Goal: Task Accomplishment & Management: Complete application form

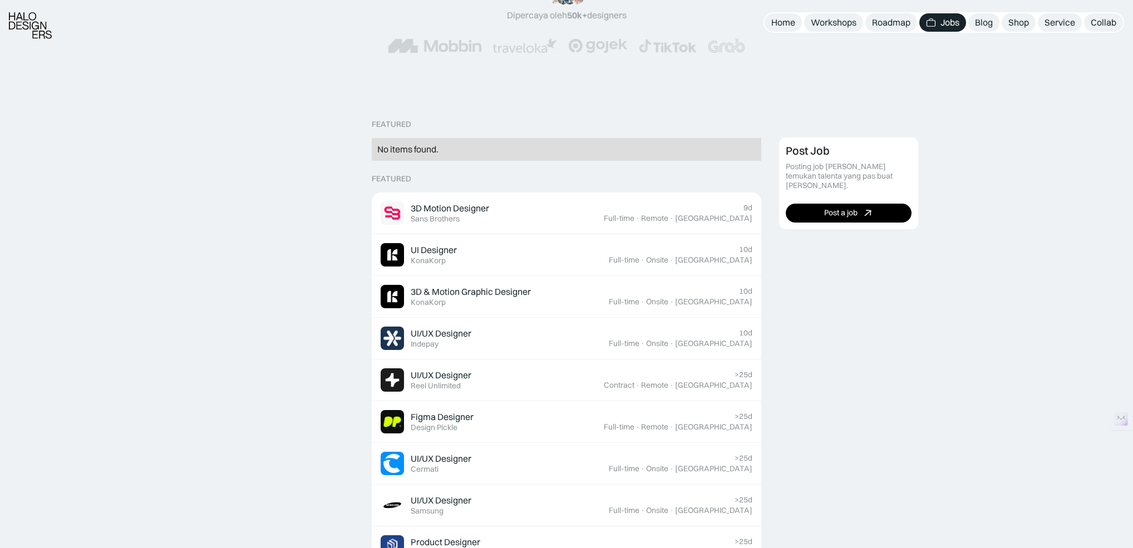
scroll to position [229, 0]
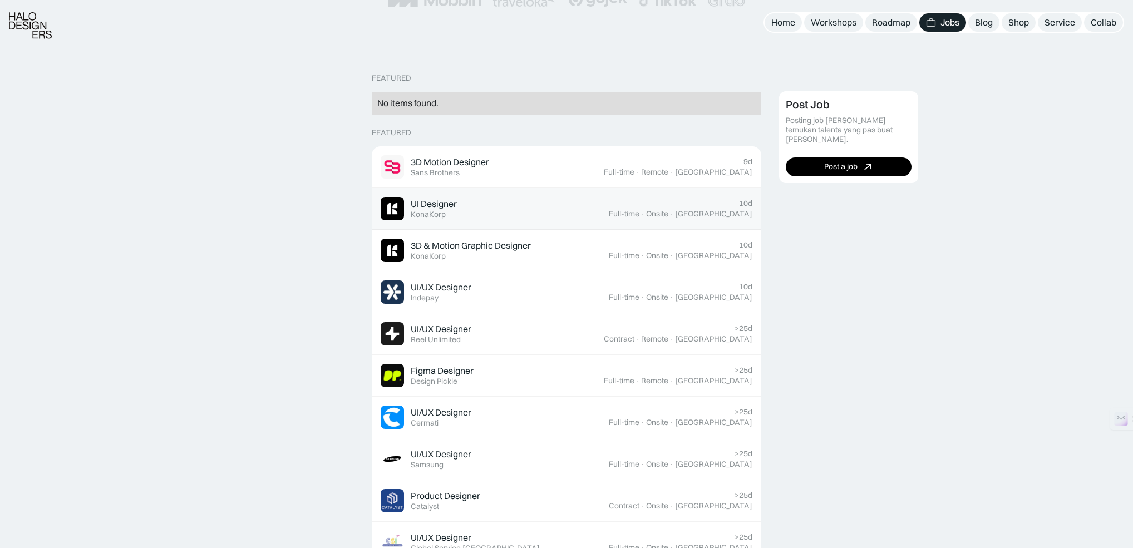
click at [421, 208] on div "UI Designer" at bounding box center [434, 204] width 46 height 12
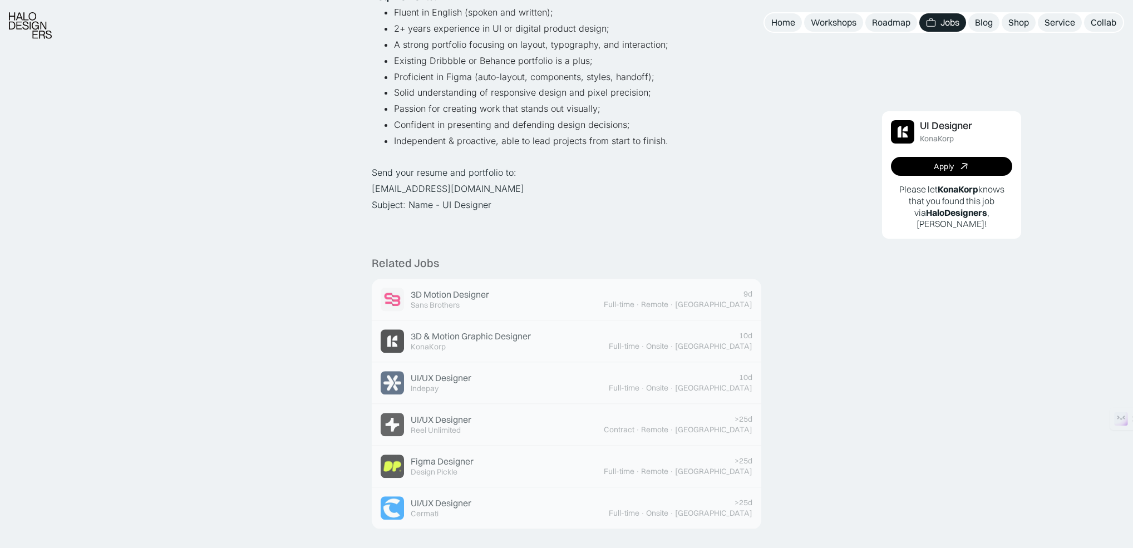
scroll to position [450, 0]
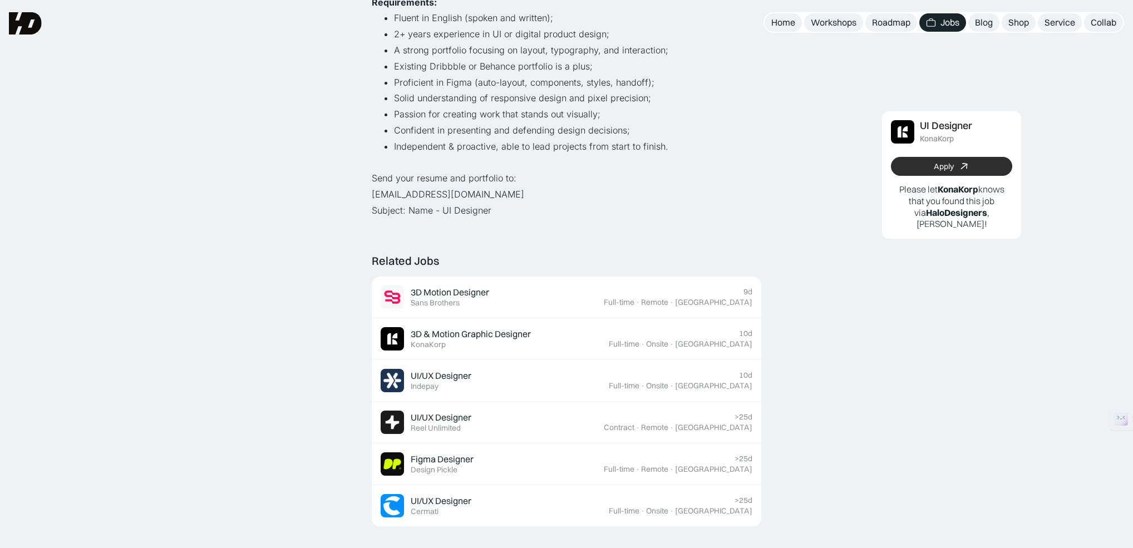
click at [931, 166] on link "Apply" at bounding box center [951, 166] width 121 height 19
